Goal: Task Accomplishment & Management: Complete application form

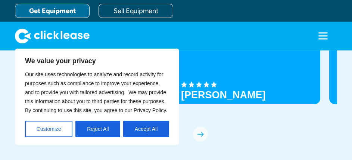
scroll to position [2488, 0]
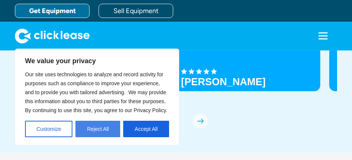
click at [102, 130] on button "Reject All" at bounding box center [97, 129] width 45 height 16
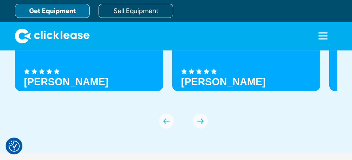
click at [323, 34] on icon "menu" at bounding box center [322, 35] width 15 height 15
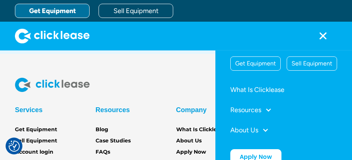
scroll to position [2638, 0]
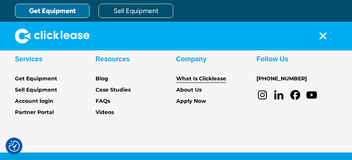
click at [217, 78] on link "What Is Clicklease" at bounding box center [201, 79] width 50 height 8
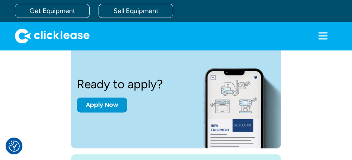
scroll to position [896, 0]
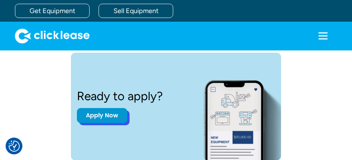
click at [122, 119] on link "Apply Now" at bounding box center [102, 115] width 50 height 15
